Goal: Navigation & Orientation: Find specific page/section

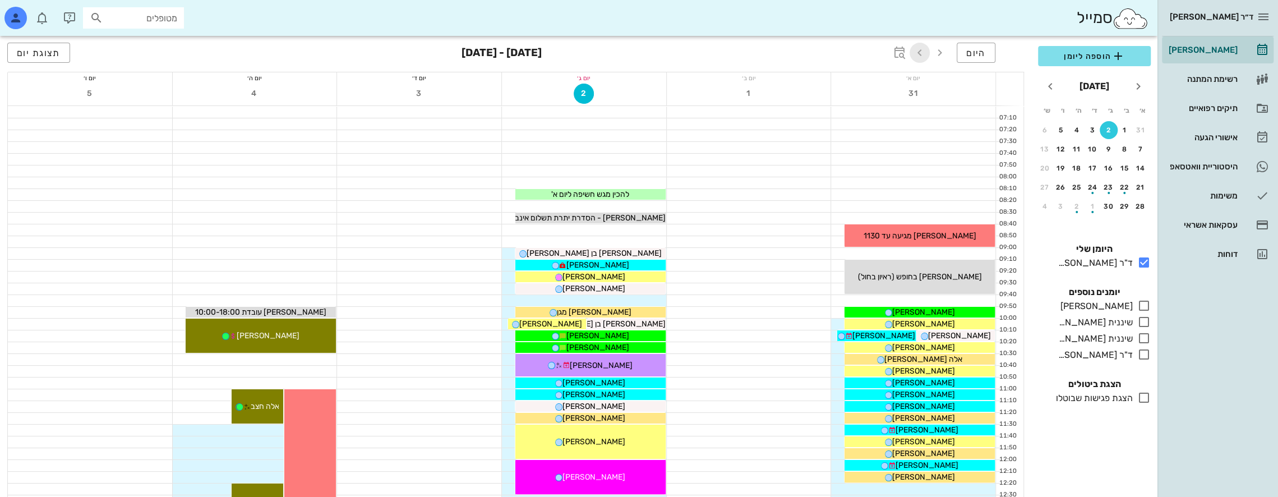
click at [919, 54] on icon "button" at bounding box center [919, 52] width 13 height 13
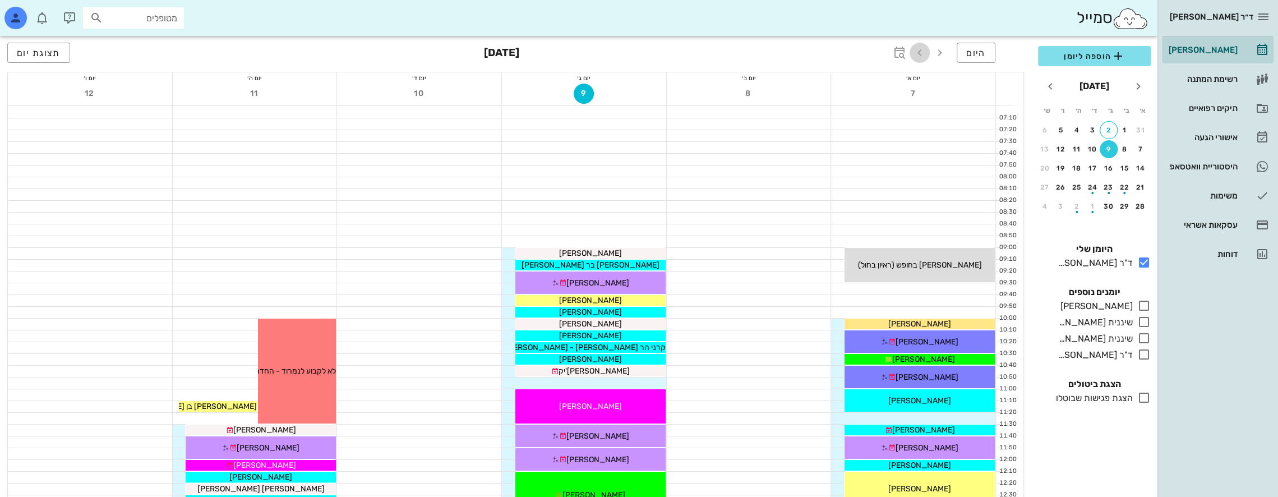
click at [921, 52] on icon "button" at bounding box center [919, 52] width 13 height 13
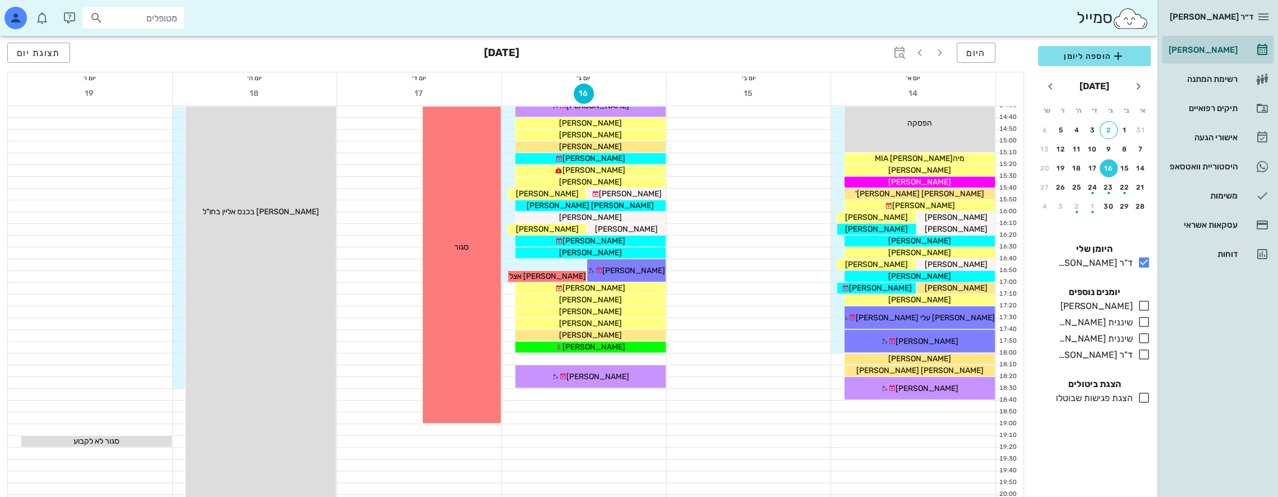
scroll to position [598, 0]
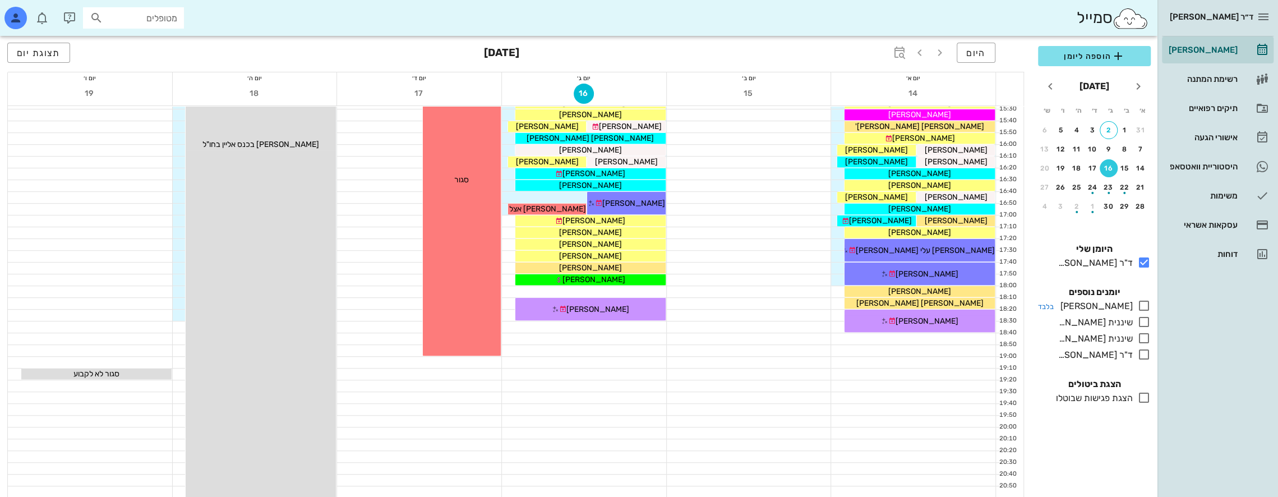
click at [1145, 304] on icon at bounding box center [1143, 305] width 13 height 13
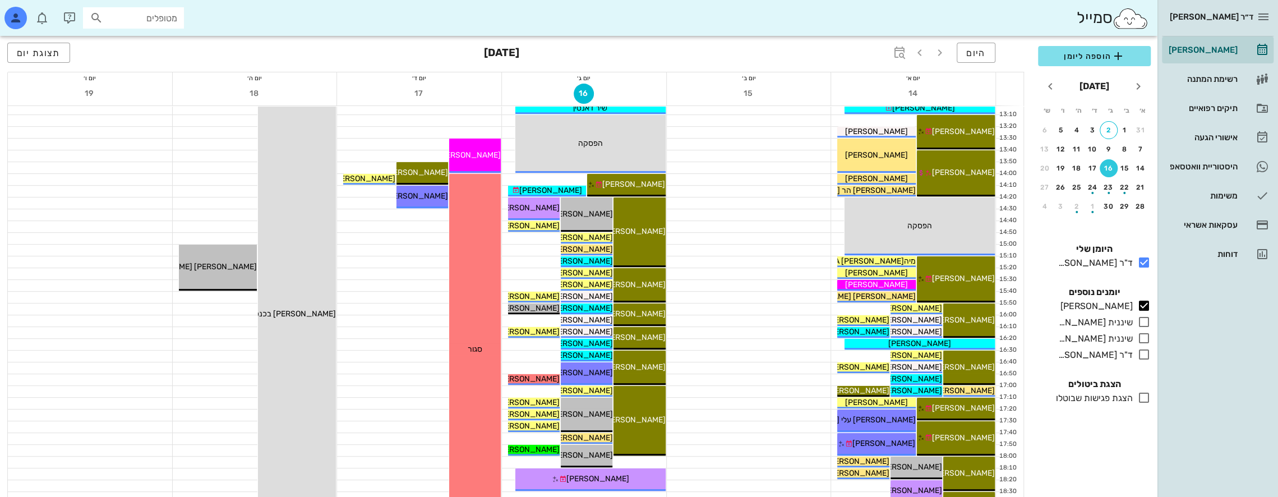
scroll to position [430, 0]
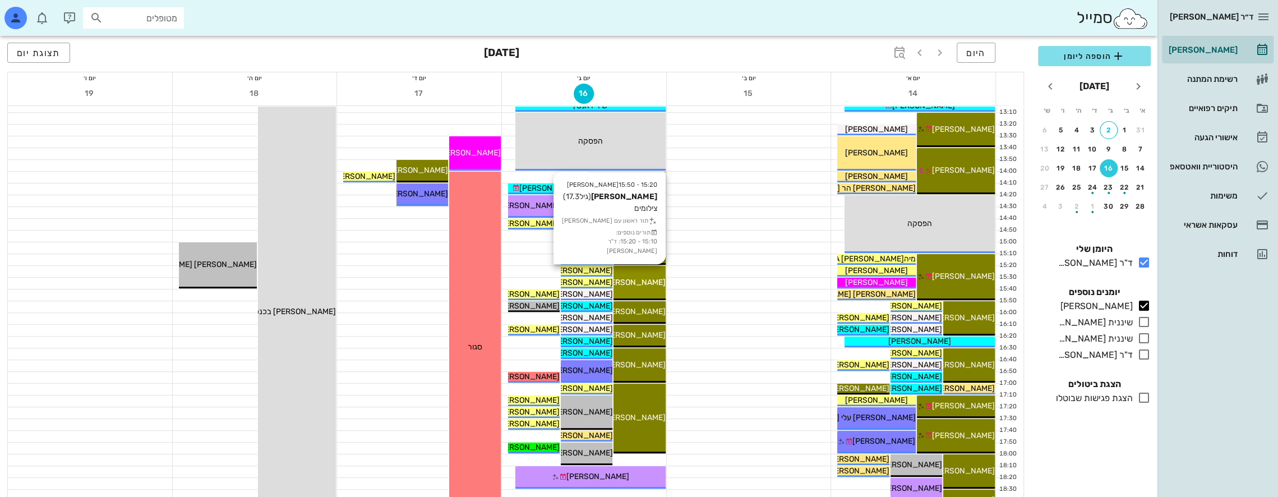
click at [653, 272] on div "15:20 - 15:50 [PERSON_NAME] (גיל 17.3 ) צילומים תור ראשון עם [PERSON_NAME] תורי…" at bounding box center [640, 283] width 52 height 34
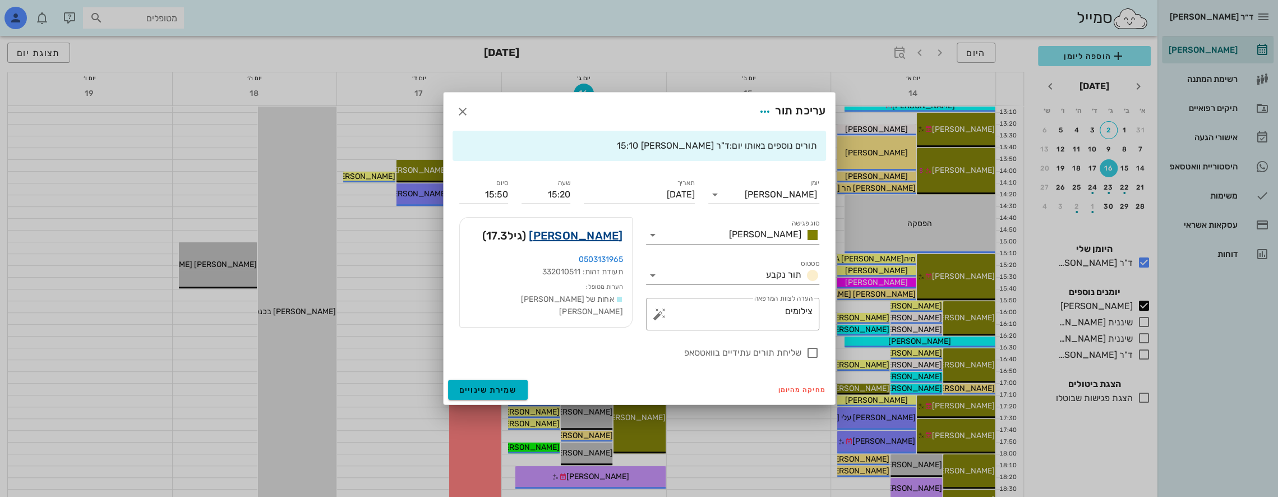
click at [608, 236] on link "[PERSON_NAME]" at bounding box center [576, 236] width 94 height 18
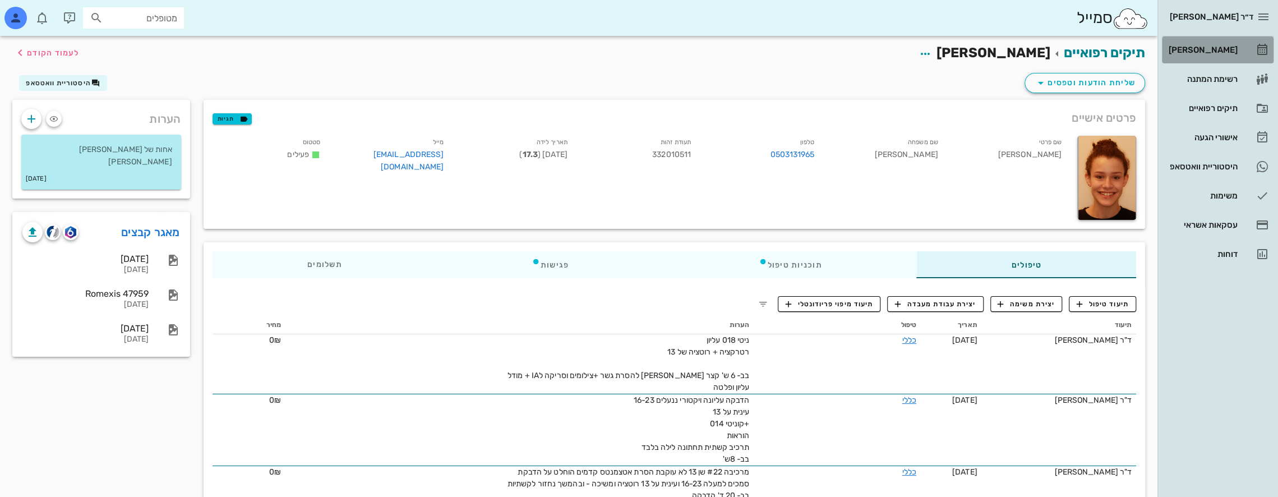
click at [1227, 45] on div "[PERSON_NAME]" at bounding box center [1202, 49] width 71 height 9
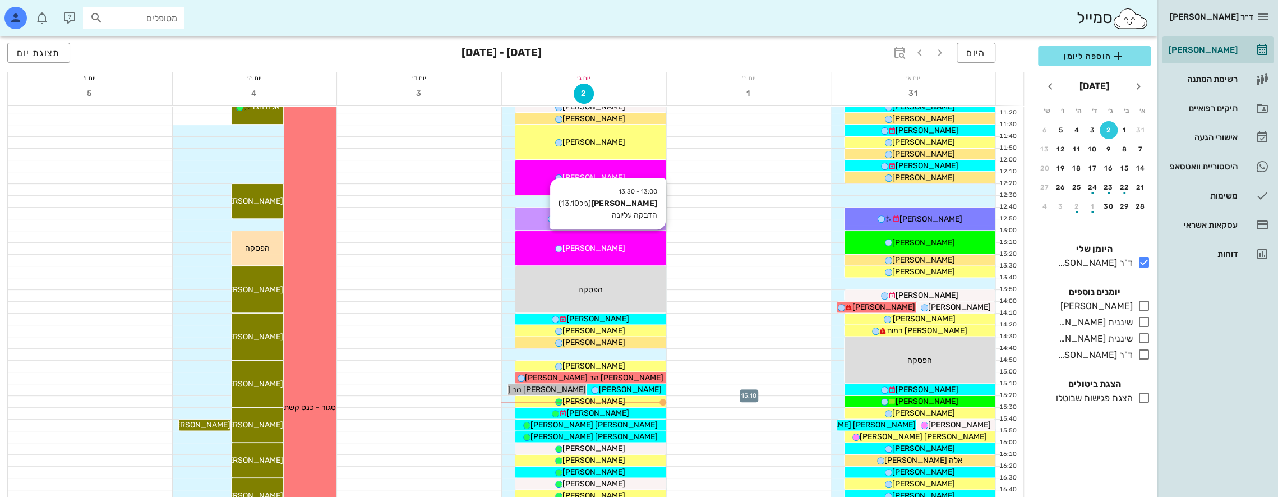
scroll to position [280, 0]
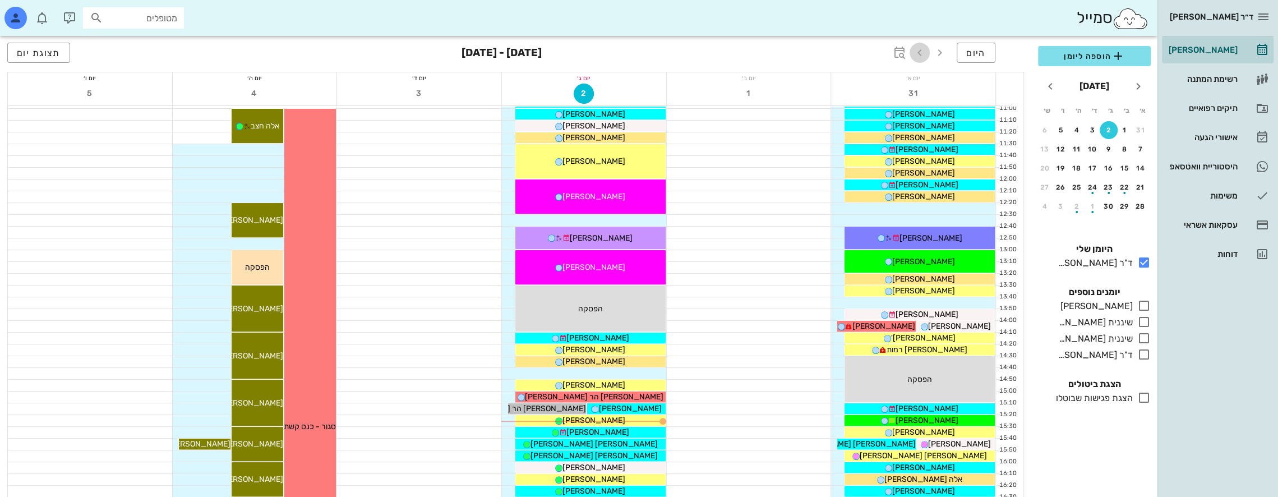
click at [921, 53] on icon "button" at bounding box center [919, 52] width 13 height 13
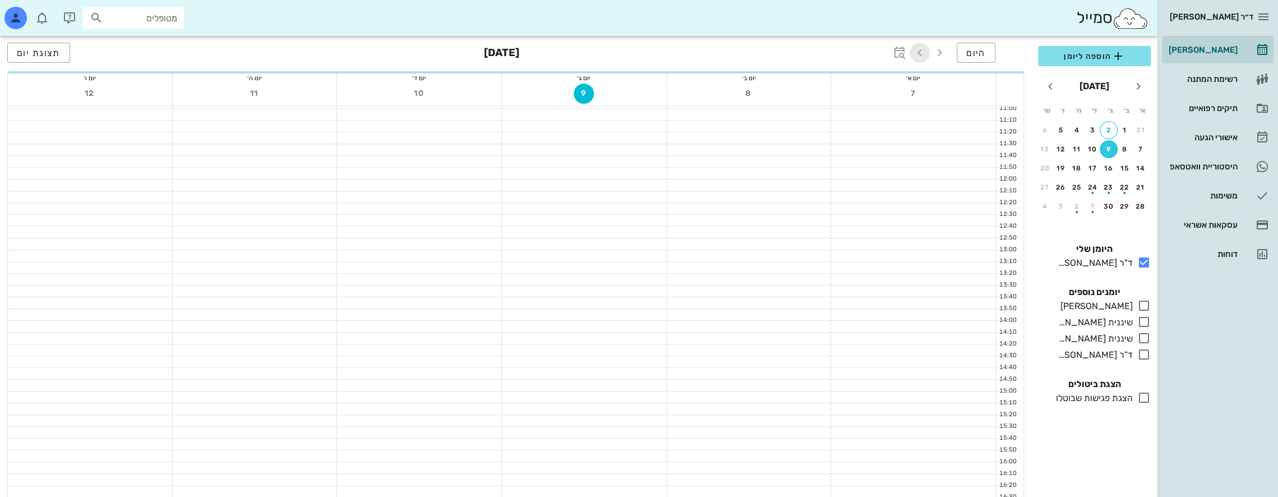
click at [920, 53] on icon "button" at bounding box center [919, 52] width 13 height 13
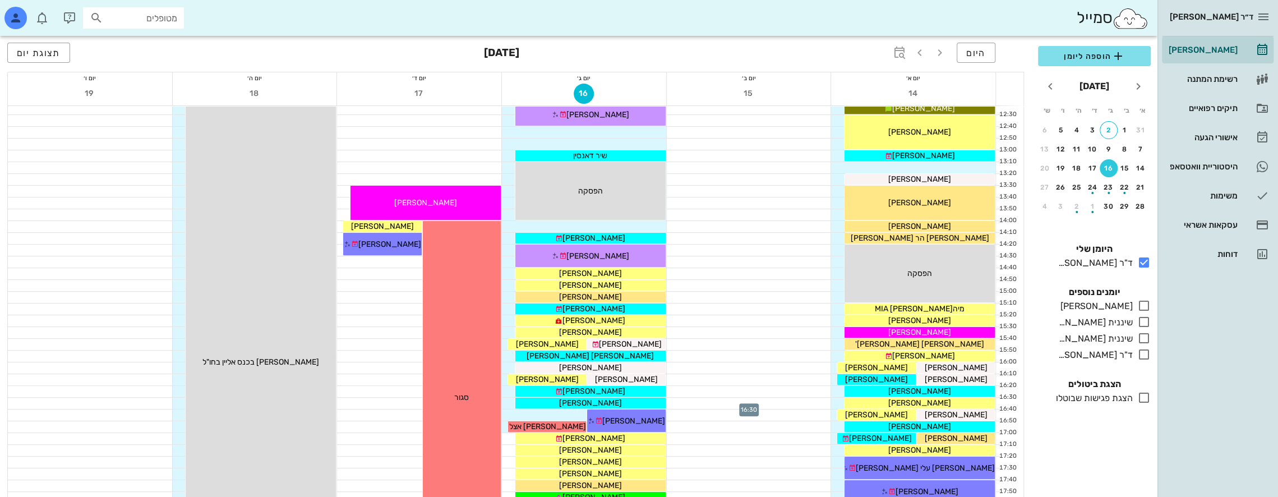
scroll to position [374, 0]
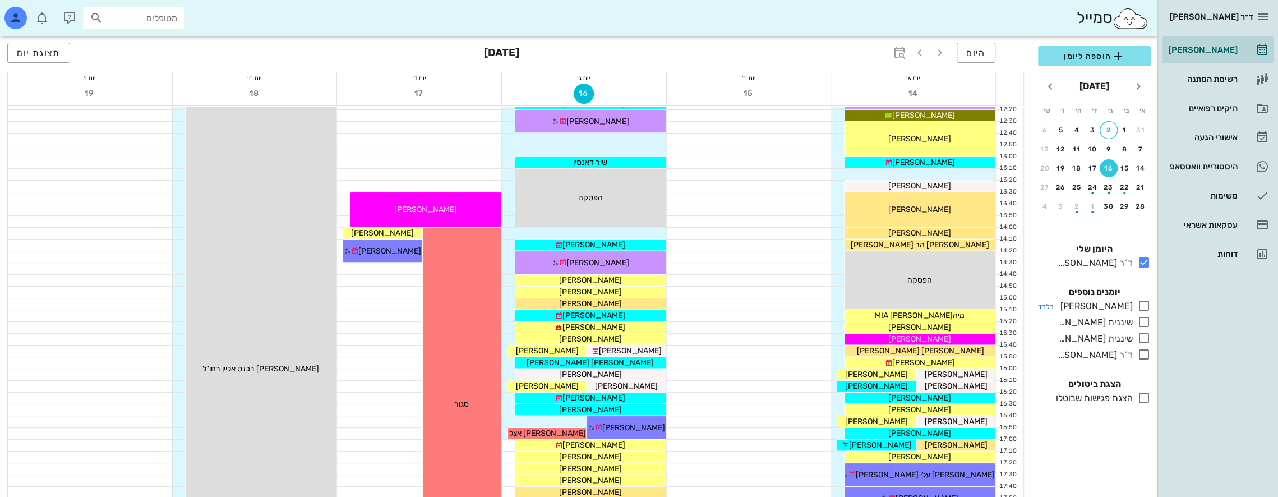
click at [1142, 306] on icon at bounding box center [1143, 305] width 13 height 13
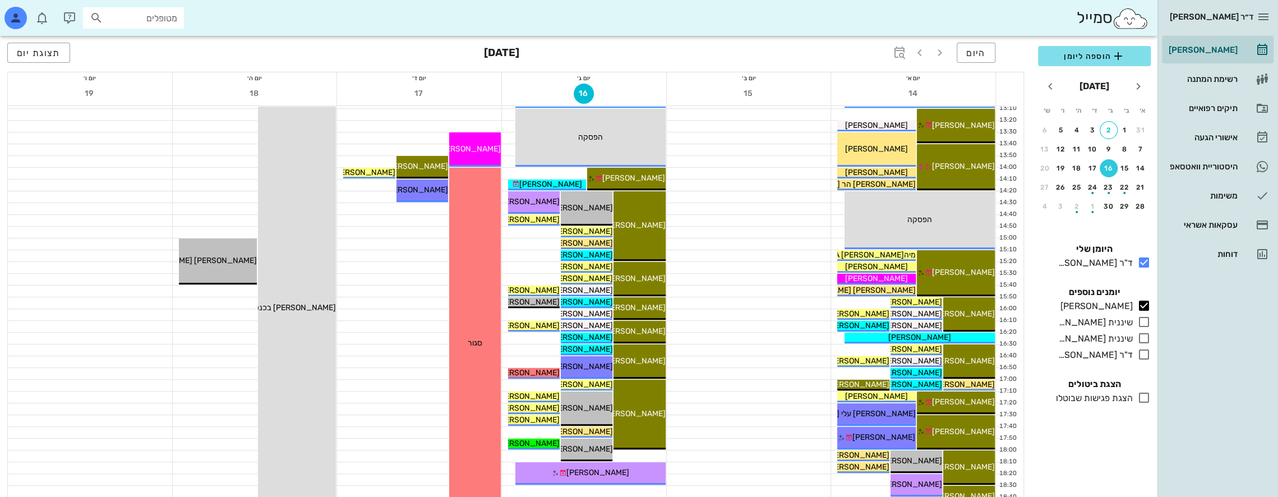
scroll to position [430, 0]
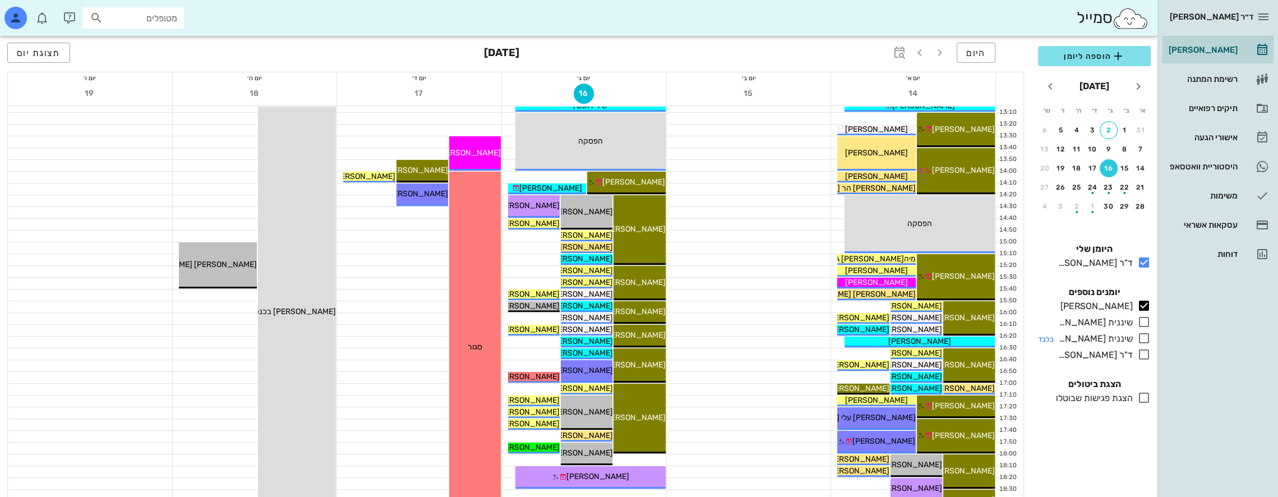
click at [1144, 338] on icon at bounding box center [1143, 337] width 13 height 13
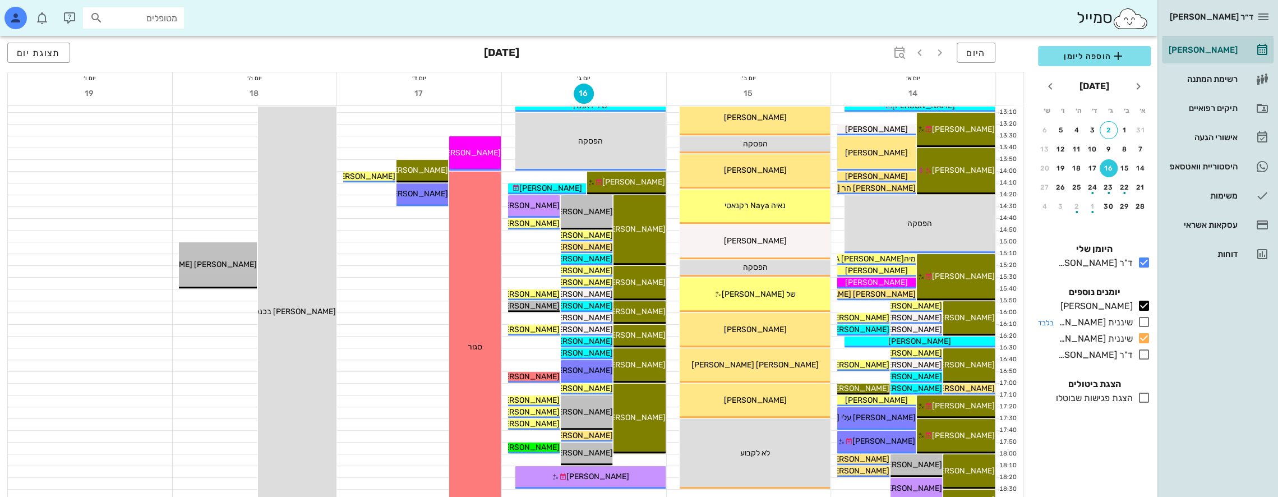
click at [1140, 317] on icon at bounding box center [1143, 321] width 13 height 13
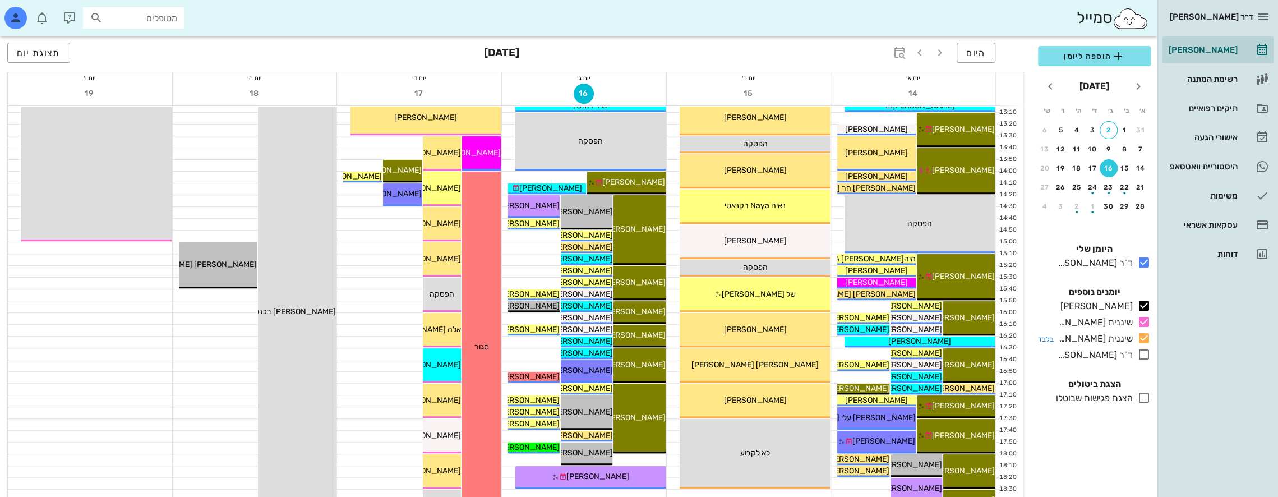
click at [1145, 335] on icon at bounding box center [1143, 337] width 13 height 13
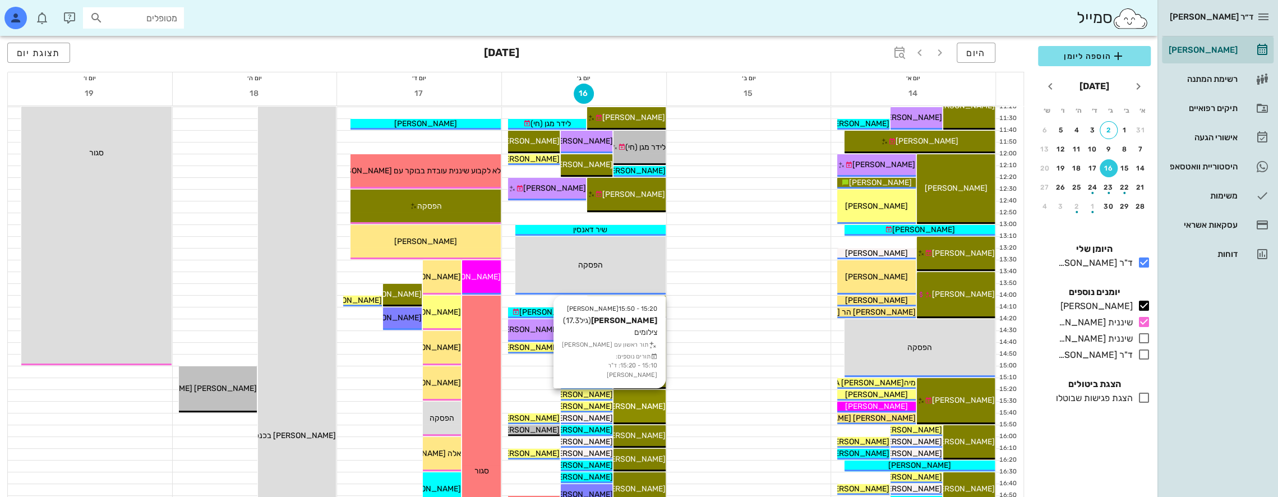
scroll to position [337, 0]
